Goal: Task Accomplishment & Management: Complete application form

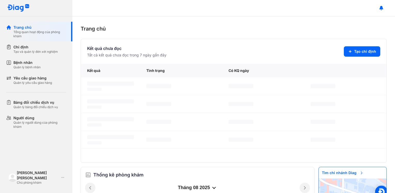
scroll to position [160, 0]
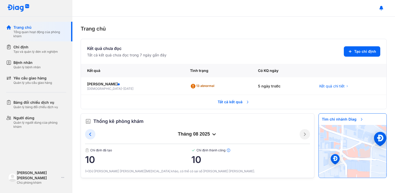
click at [179, 22] on div "Trang chủ Kết quả chưa đọc Tất cả kết quả chưa đọc trong 7 ngày gần đây Tạo chỉ…" at bounding box center [233, 105] width 323 height 176
click at [235, 103] on span "Tất cả kết quả" at bounding box center [234, 101] width 38 height 11
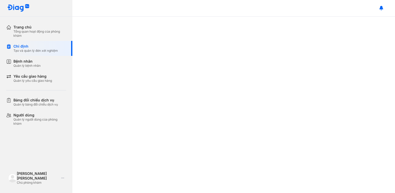
scroll to position [165, 0]
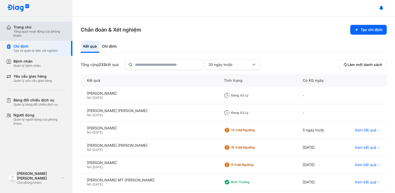
click at [43, 33] on div "Tổng quan hoạt động của phòng khám" at bounding box center [39, 33] width 53 height 8
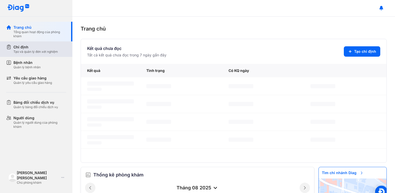
click at [39, 54] on div "Tạo và quản lý đơn xét nghiệm" at bounding box center [35, 52] width 44 height 4
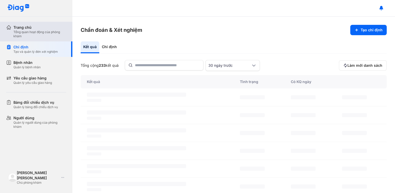
click at [39, 33] on div "Tổng quan hoạt động của phòng khám" at bounding box center [39, 34] width 53 height 8
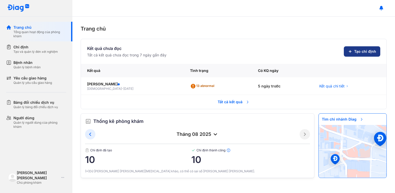
click at [352, 51] on icon at bounding box center [350, 51] width 4 height 4
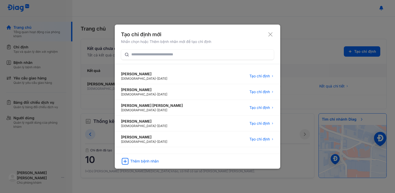
click at [271, 35] on icon at bounding box center [270, 34] width 5 height 5
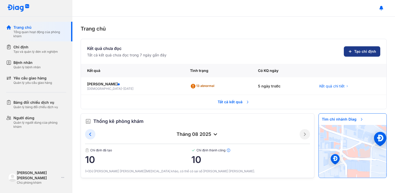
click at [363, 52] on span "Tạo chỉ định" at bounding box center [365, 51] width 22 height 5
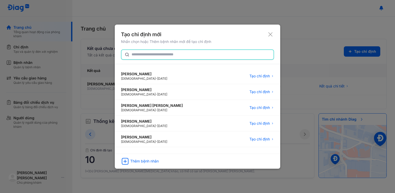
click at [132, 58] on input "text" at bounding box center [201, 54] width 139 height 9
paste input "**********"
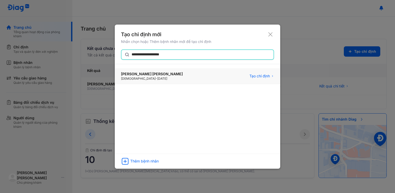
type input "**********"
click at [156, 78] on div "Female - 20/10/2000" at bounding box center [152, 79] width 62 height 4
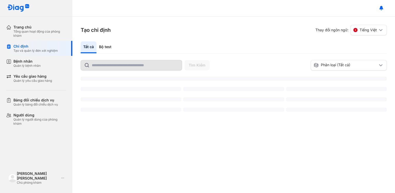
scroll to position [170, 0]
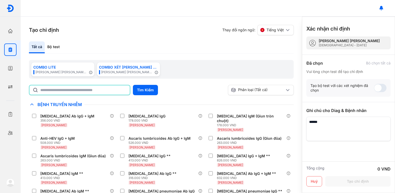
click at [91, 94] on input "text" at bounding box center [83, 89] width 86 height 9
click at [202, 92] on div "Tìm Kiếm" at bounding box center [127, 90] width 197 height 10
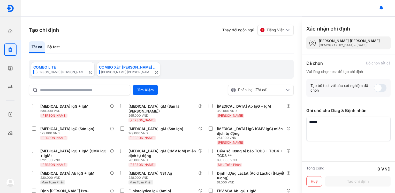
scroll to position [155, 0]
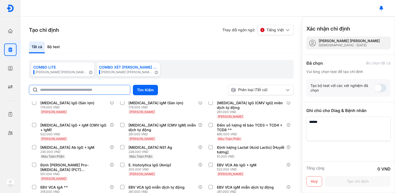
click at [58, 93] on input "text" at bounding box center [83, 89] width 87 height 9
type input "*"
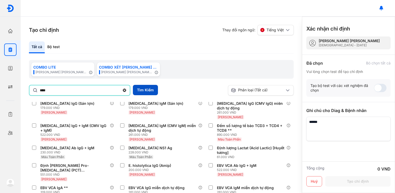
click at [149, 91] on button "Tìm Kiếm" at bounding box center [145, 90] width 25 height 10
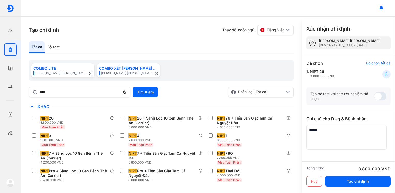
scroll to position [18, 0]
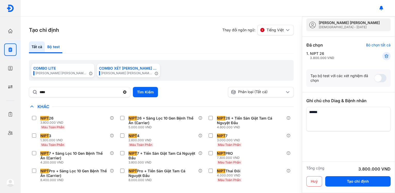
click at [54, 47] on div "Bộ test" at bounding box center [54, 47] width 18 height 12
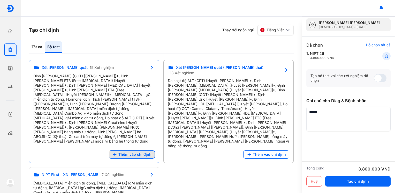
click at [134, 152] on span "Thêm vào chỉ định" at bounding box center [134, 154] width 33 height 5
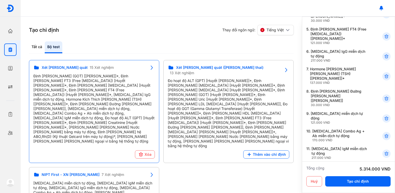
scroll to position [0, 0]
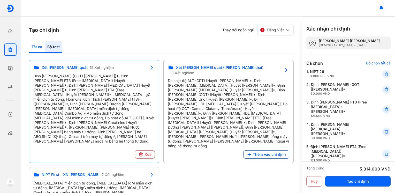
click at [45, 47] on div "Tất cả" at bounding box center [54, 47] width 18 height 12
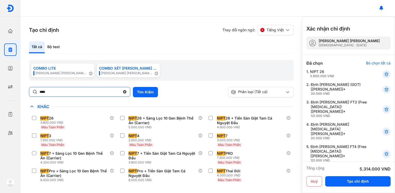
click at [60, 94] on input "****" at bounding box center [80, 91] width 81 height 9
drag, startPoint x: 56, startPoint y: 93, endPoint x: 17, endPoint y: 101, distance: 40.4
click at [17, 101] on div "[PERSON_NAME] [PERSON_NAME] hoạt động của [PERSON_NAME] Chỉ định Tạo và [PERSON…" at bounding box center [197, 96] width 395 height 193
type input "*****"
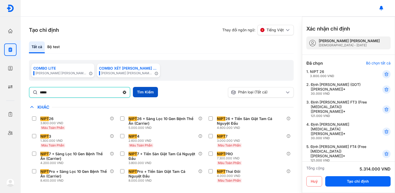
click at [147, 93] on button "Tìm Kiếm" at bounding box center [145, 92] width 25 height 10
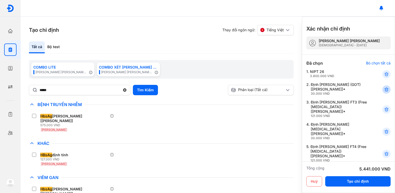
click at [385, 90] on div at bounding box center [387, 89] width 8 height 8
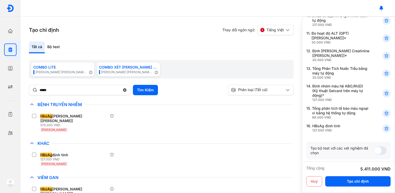
scroll to position [268, 0]
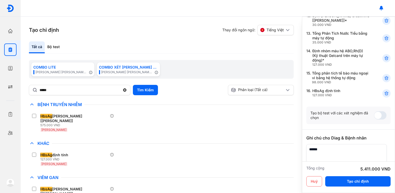
click at [326, 144] on textarea at bounding box center [347, 156] width 80 height 24
click at [357, 144] on textarea at bounding box center [347, 156] width 80 height 24
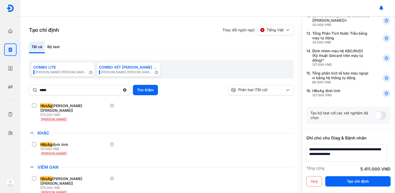
click at [374, 144] on textarea at bounding box center [347, 156] width 80 height 24
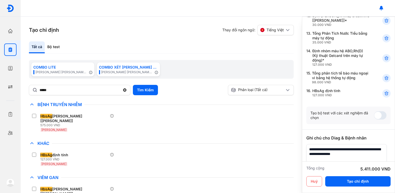
click at [365, 144] on textarea at bounding box center [347, 156] width 80 height 24
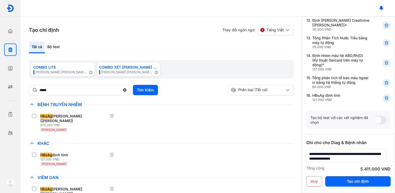
drag, startPoint x: 335, startPoint y: 120, endPoint x: 302, endPoint y: 121, distance: 32.6
click at [302, 121] on div "Tạo chỉ định Thay đổi [PERSON_NAME]: Tiếng Việt Tất cả Bộ test COMBO LITE [PERS…" at bounding box center [208, 105] width 375 height 176
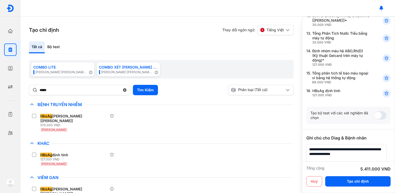
click at [321, 144] on textarea at bounding box center [347, 156] width 80 height 24
drag, startPoint x: 321, startPoint y: 111, endPoint x: 374, endPoint y: 118, distance: 52.7
click at [374, 144] on textarea at bounding box center [347, 156] width 80 height 24
click at [373, 144] on textarea at bounding box center [347, 156] width 80 height 24
click at [368, 144] on textarea at bounding box center [347, 156] width 80 height 24
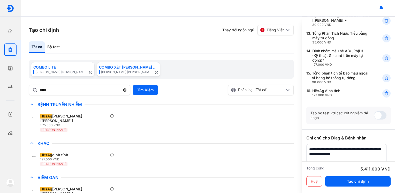
drag, startPoint x: 368, startPoint y: 117, endPoint x: 308, endPoint y: 111, distance: 60.3
click at [308, 144] on textarea at bounding box center [347, 156] width 80 height 24
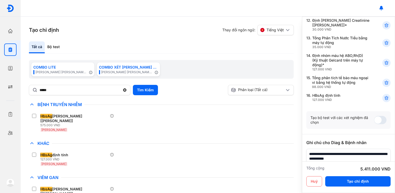
type textarea "**********"
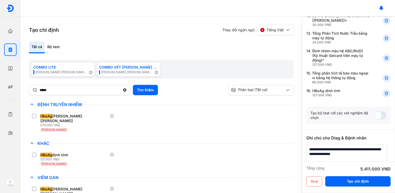
click at [368, 144] on textarea at bounding box center [347, 156] width 80 height 24
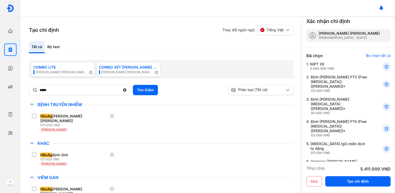
scroll to position [0, 0]
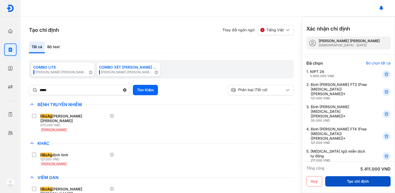
click at [345, 183] on button "Tạo chỉ định" at bounding box center [357, 181] width 65 height 10
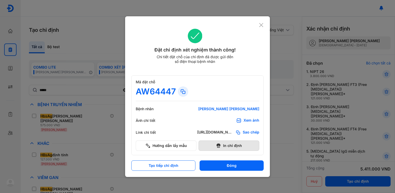
click at [238, 145] on button "In chỉ định" at bounding box center [229, 145] width 61 height 10
